Goal: Information Seeking & Learning: Learn about a topic

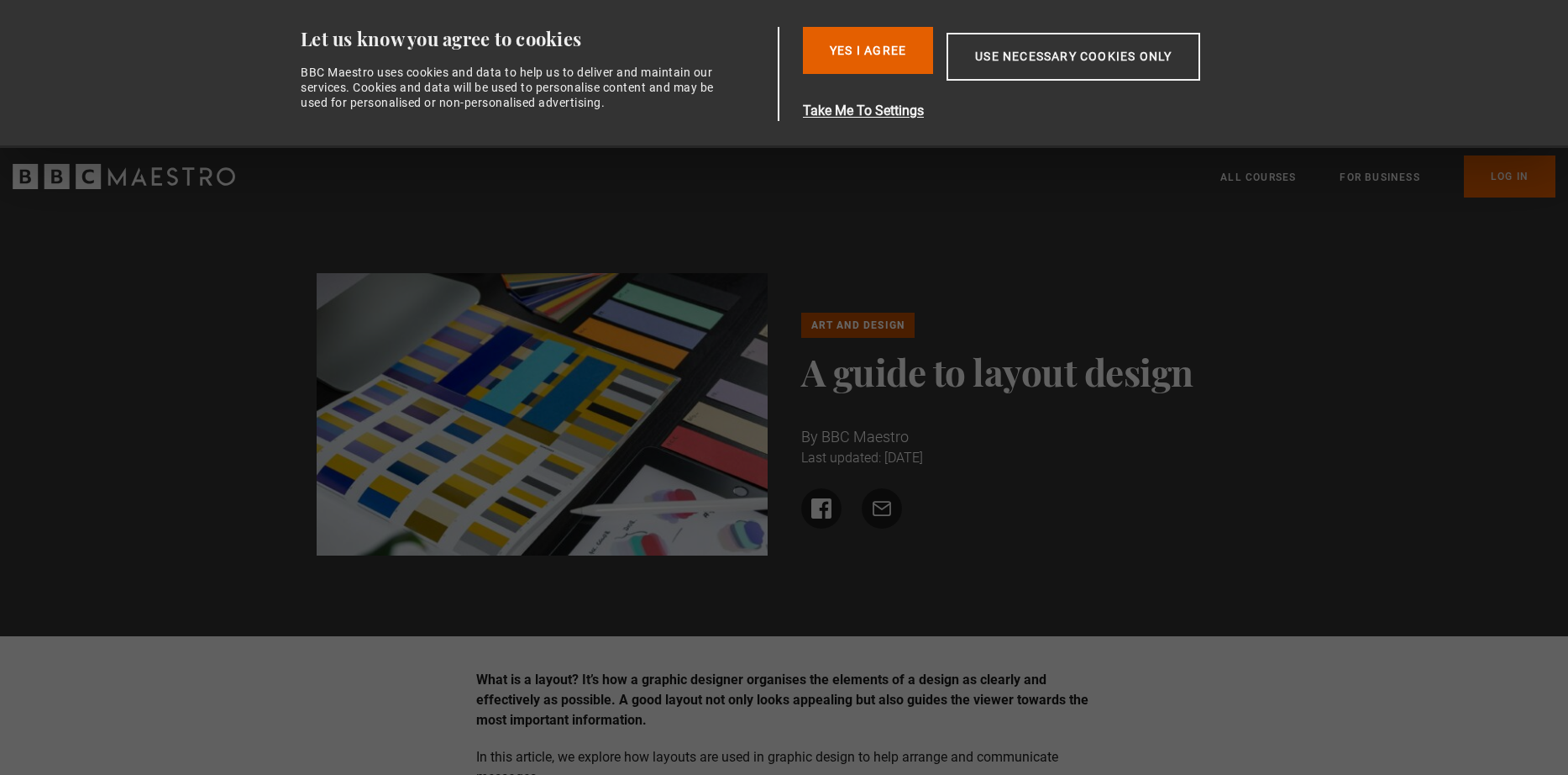
click at [1036, 54] on button "Use necessary cookies only" at bounding box center [1074, 57] width 254 height 48
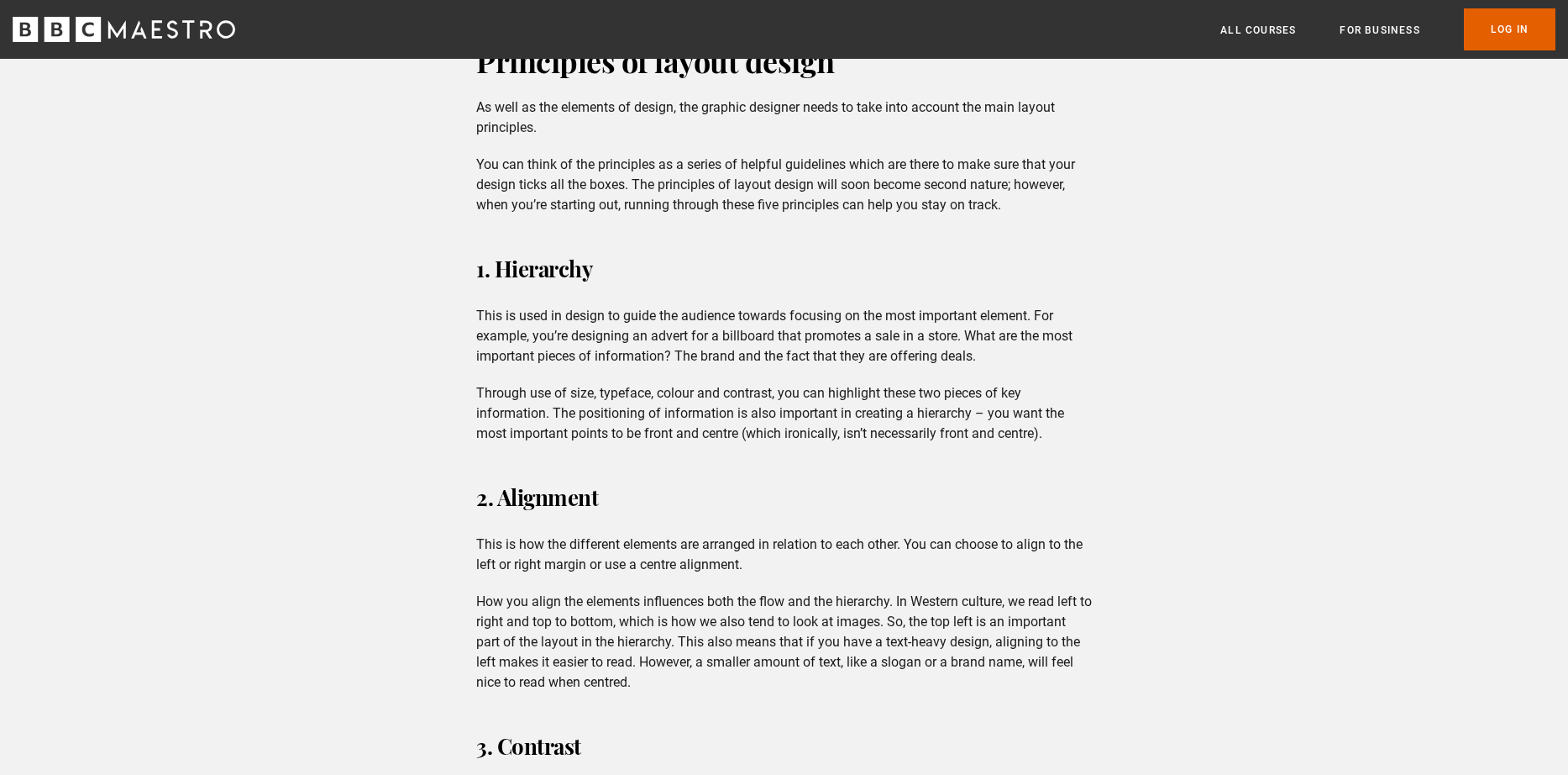
scroll to position [2087, 0]
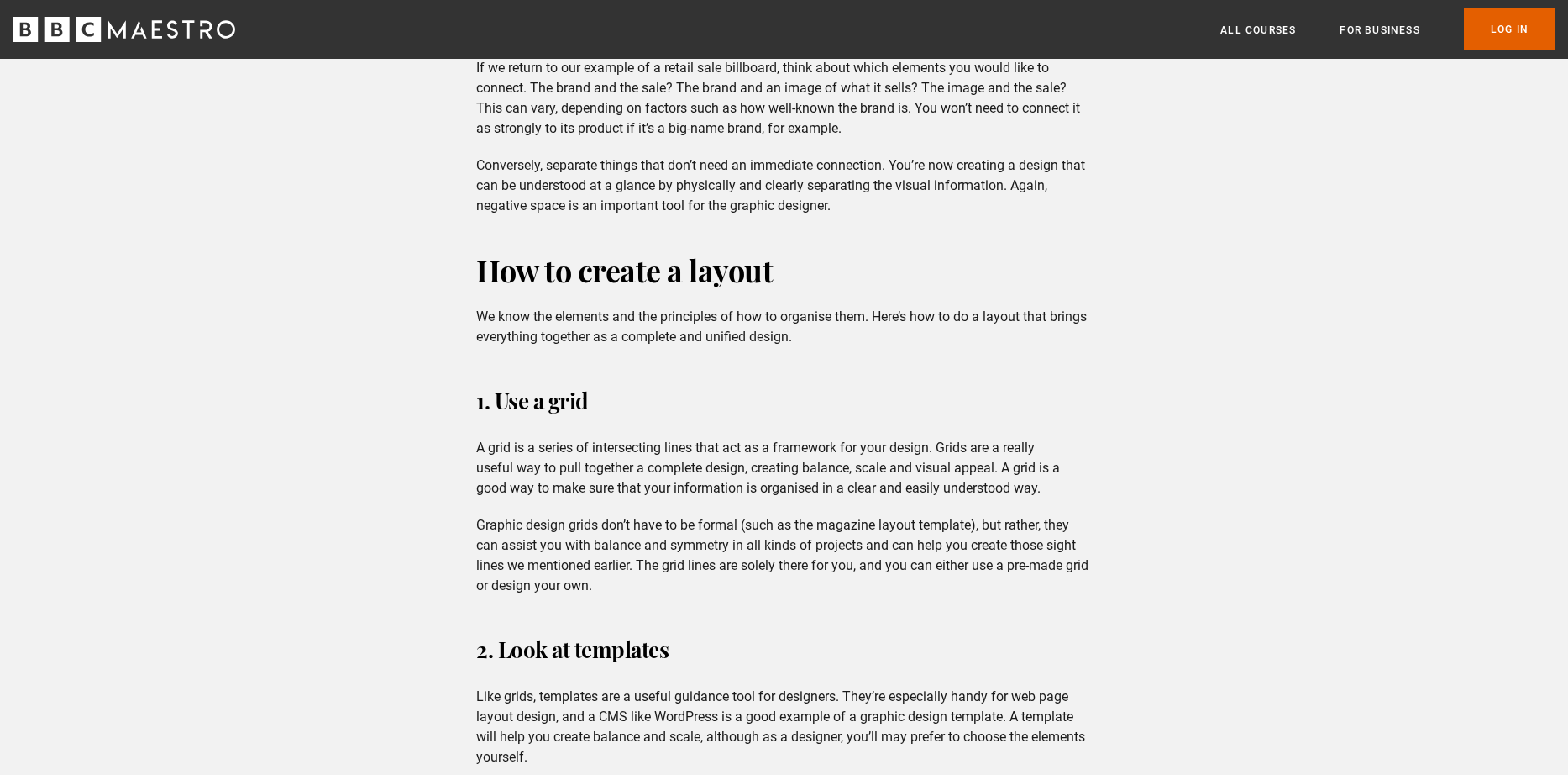
scroll to position [3246, 0]
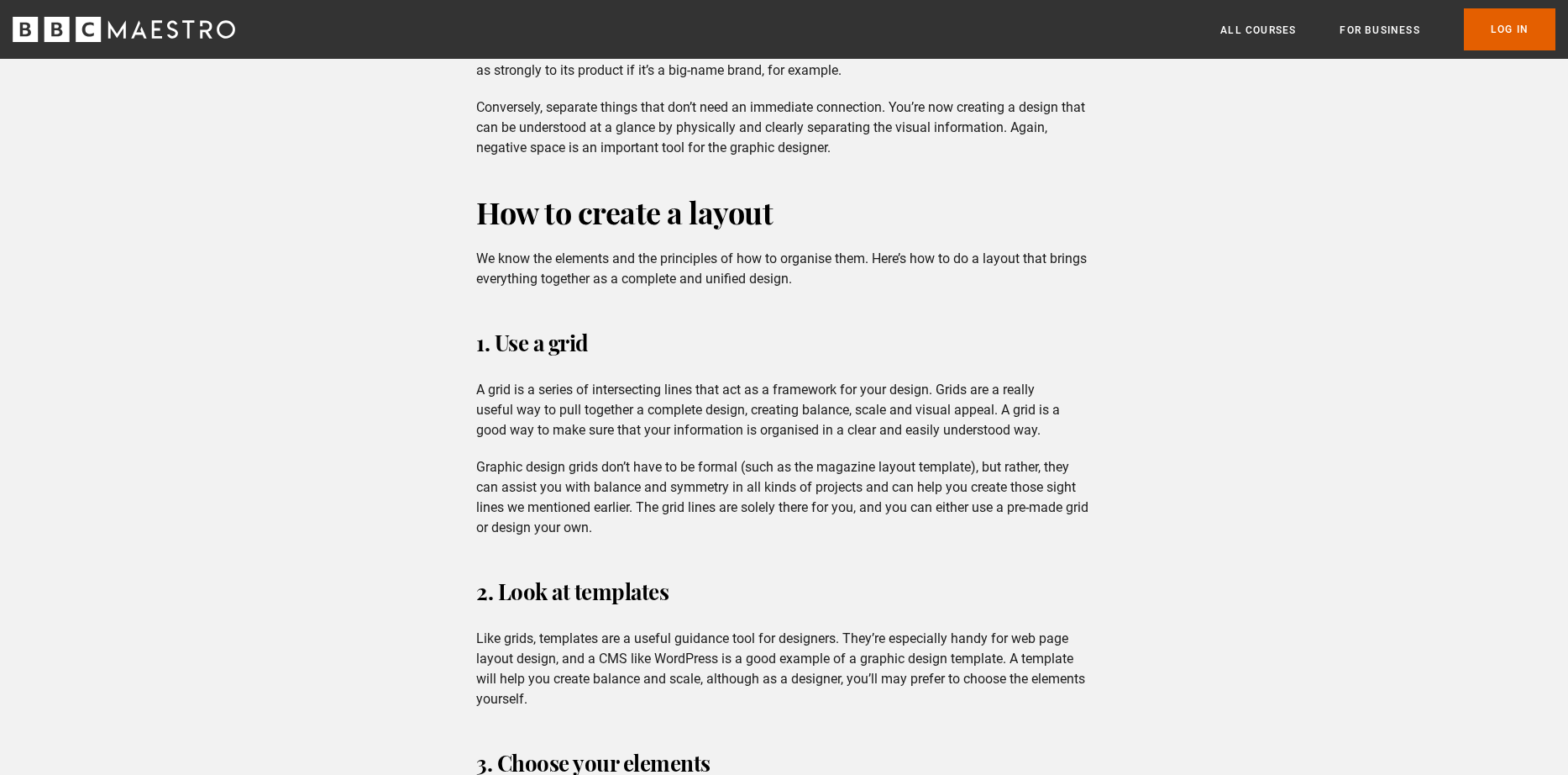
drag, startPoint x: 473, startPoint y: 386, endPoint x: 510, endPoint y: 428, distance: 56.0
click at [591, 406] on div "How to create a layout We know the elements and the principles of how to organi…" at bounding box center [784, 601] width 643 height 820
click at [510, 428] on p "A grid is a series of intersecting lines that act as a framework for your desig…" at bounding box center [784, 411] width 616 height 61
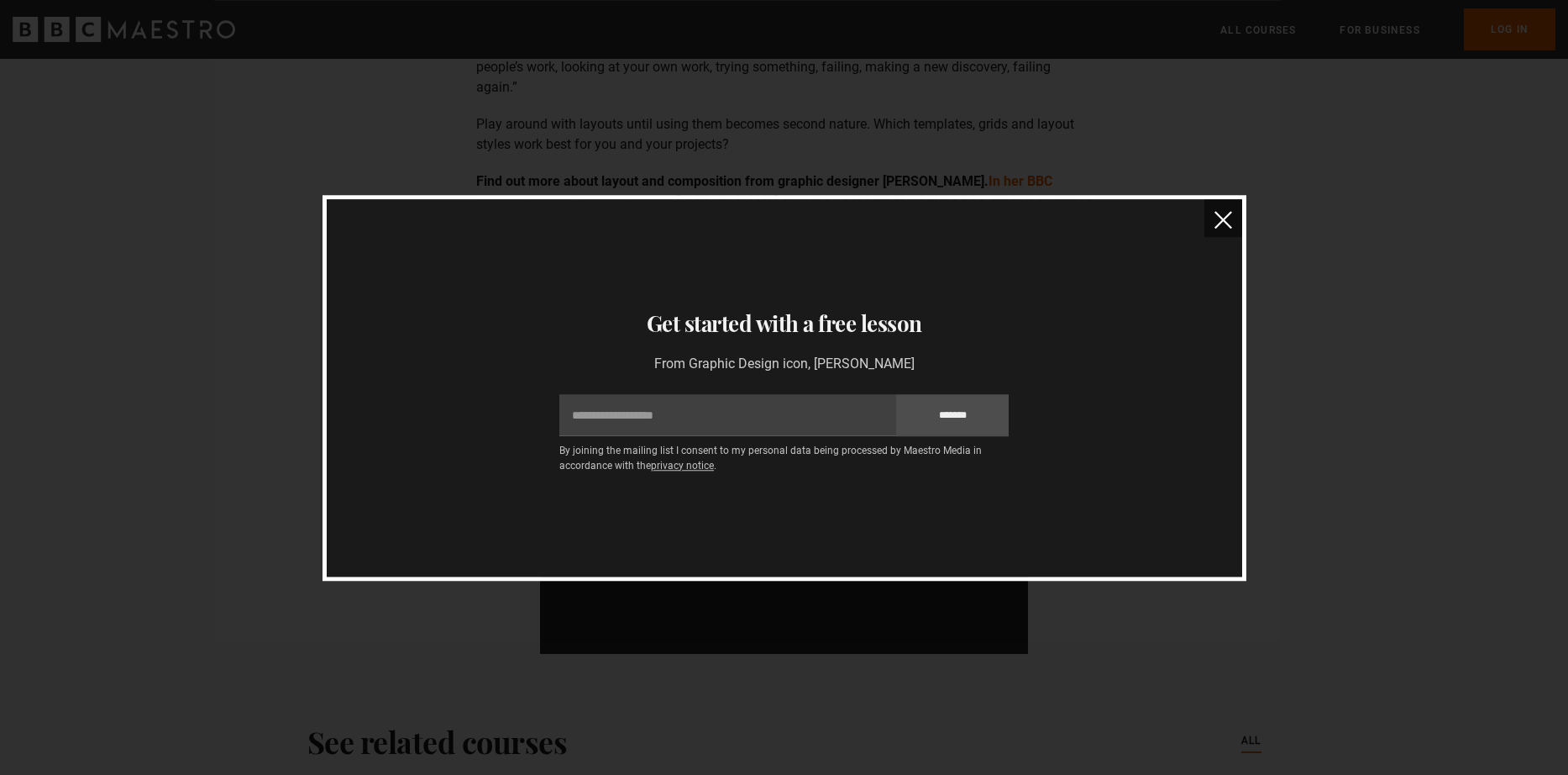
scroll to position [5797, 0]
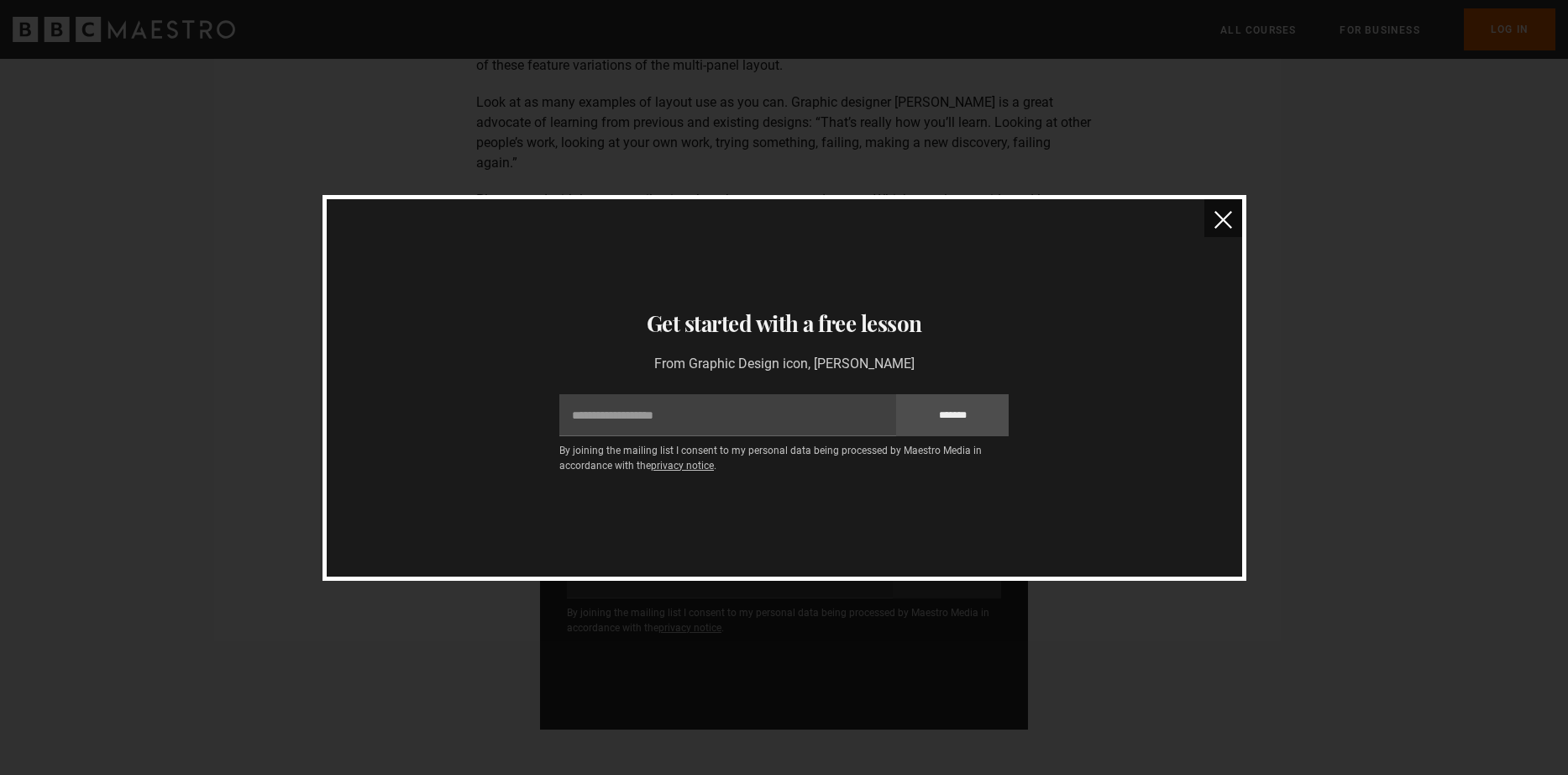
click at [1224, 226] on img "close" at bounding box center [1224, 219] width 17 height 17
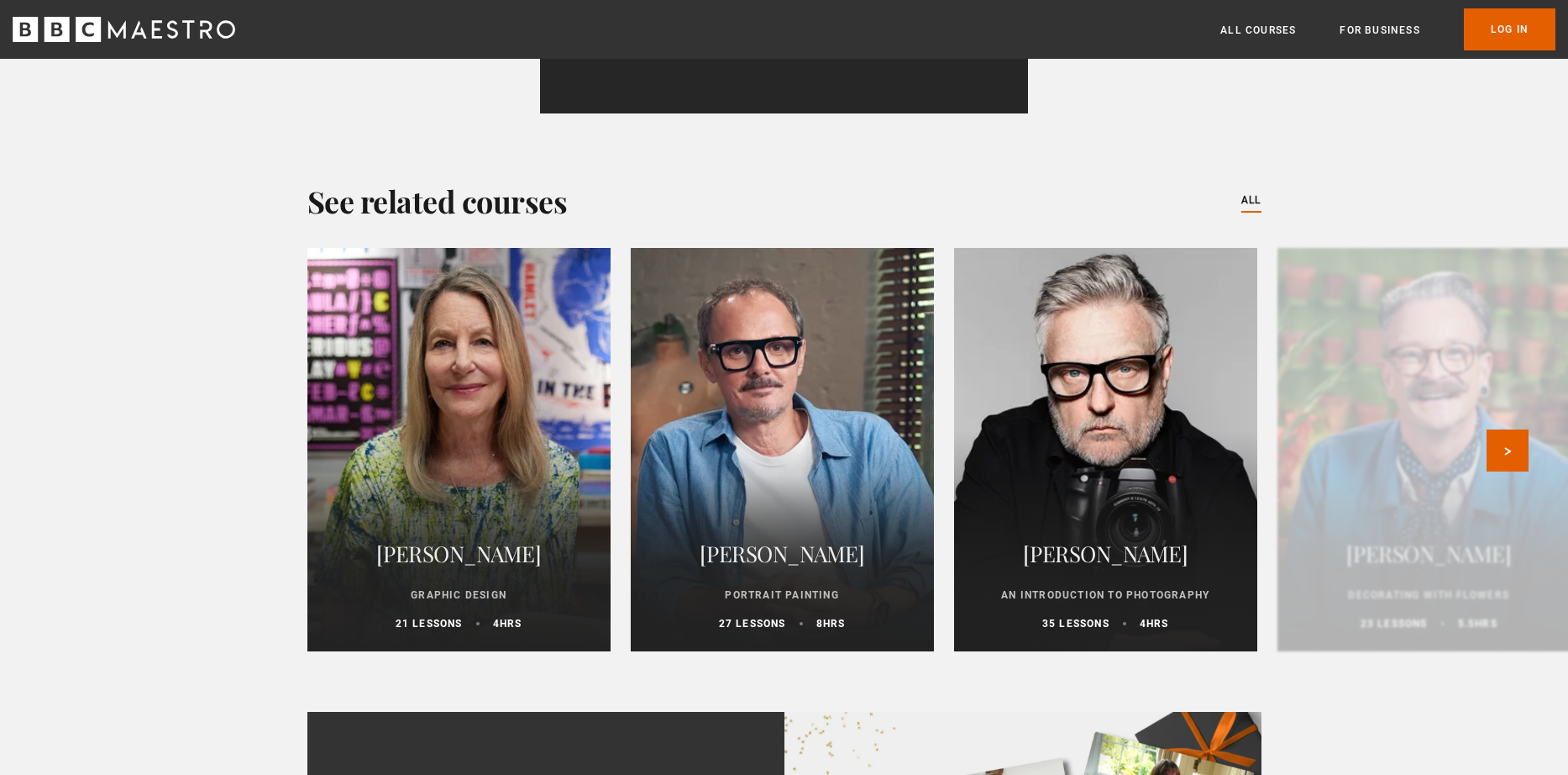
scroll to position [6493, 0]
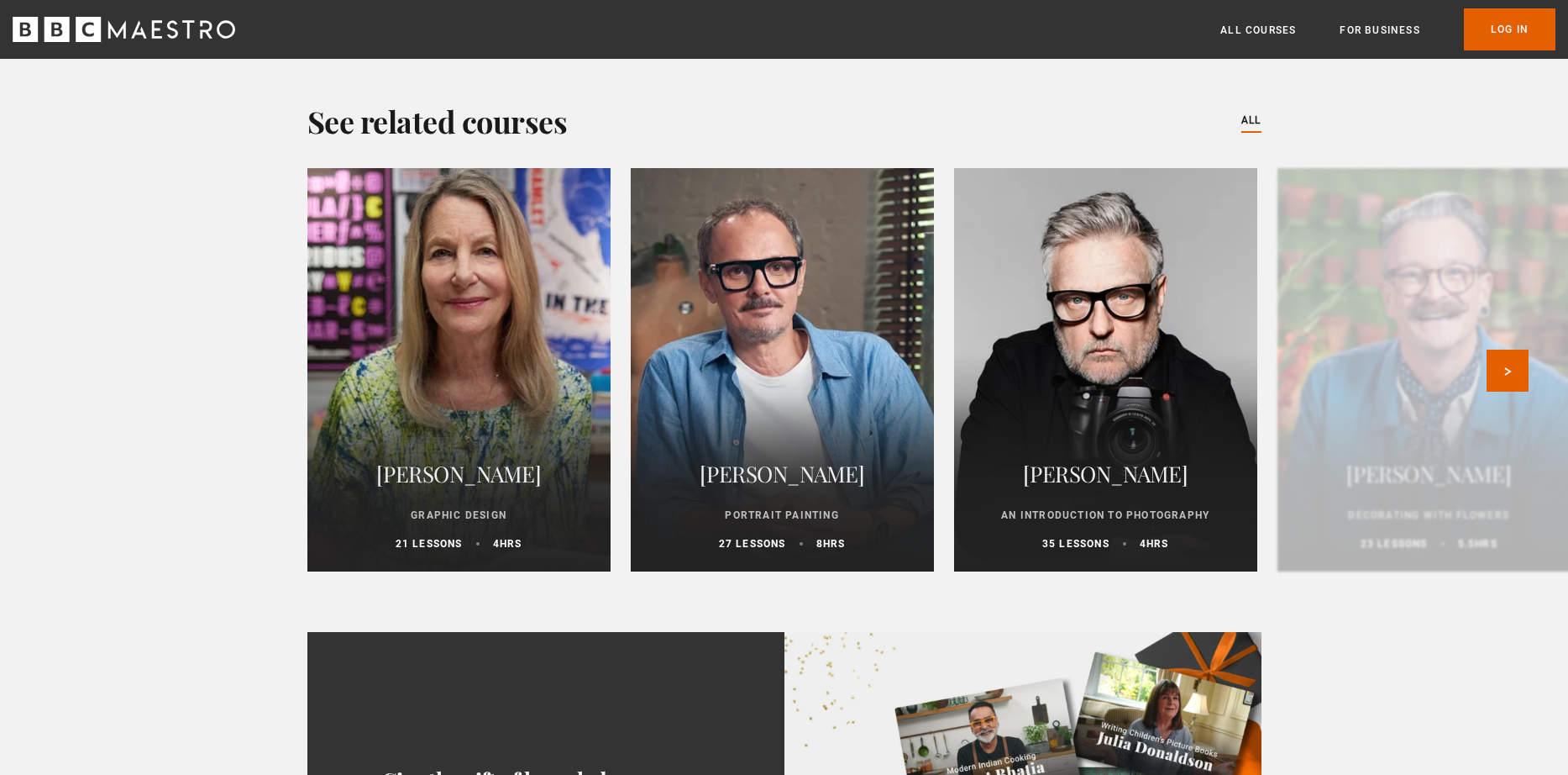
click at [504, 346] on div at bounding box center [457, 370] width 333 height 444
